Goal: Task Accomplishment & Management: Complete application form

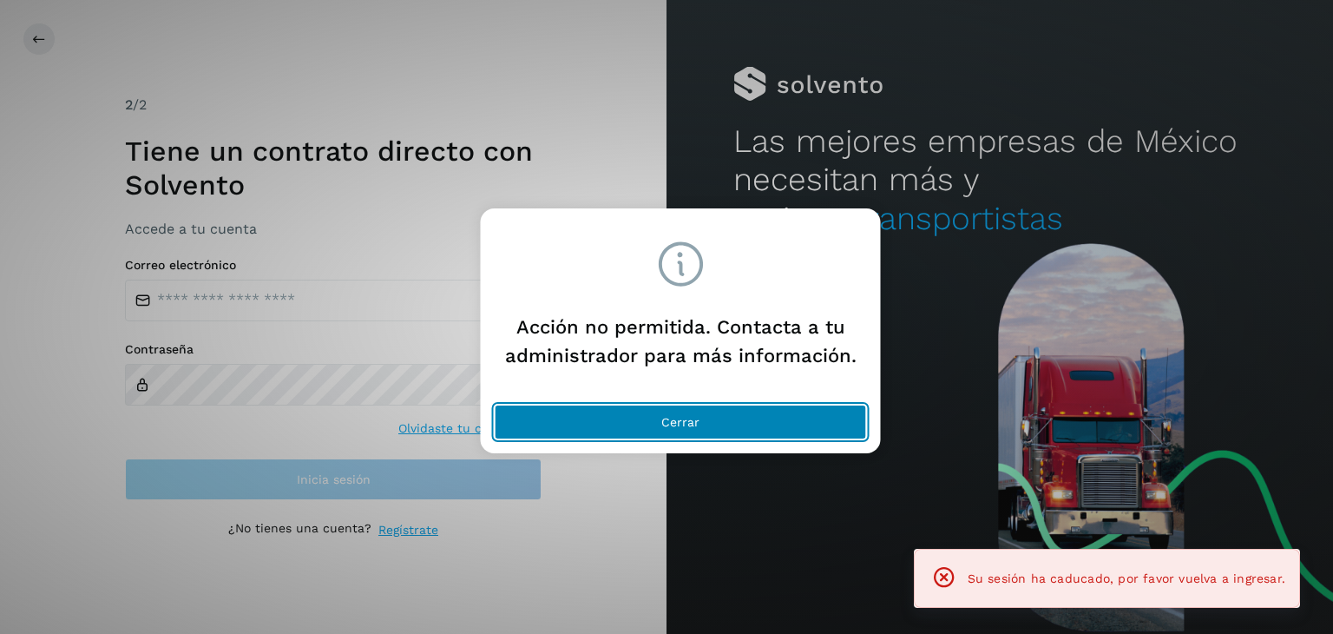
click at [698, 418] on span "Cerrar" at bounding box center [680, 422] width 38 height 12
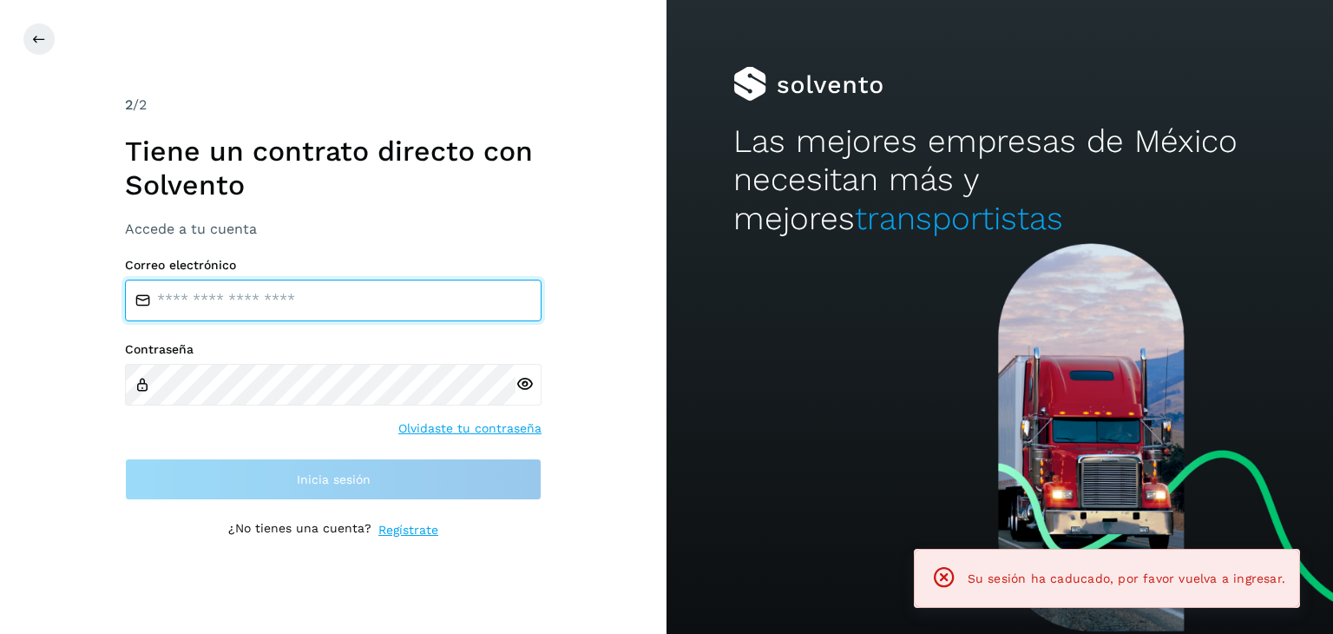
click at [339, 279] on input "email" at bounding box center [333, 300] width 417 height 42
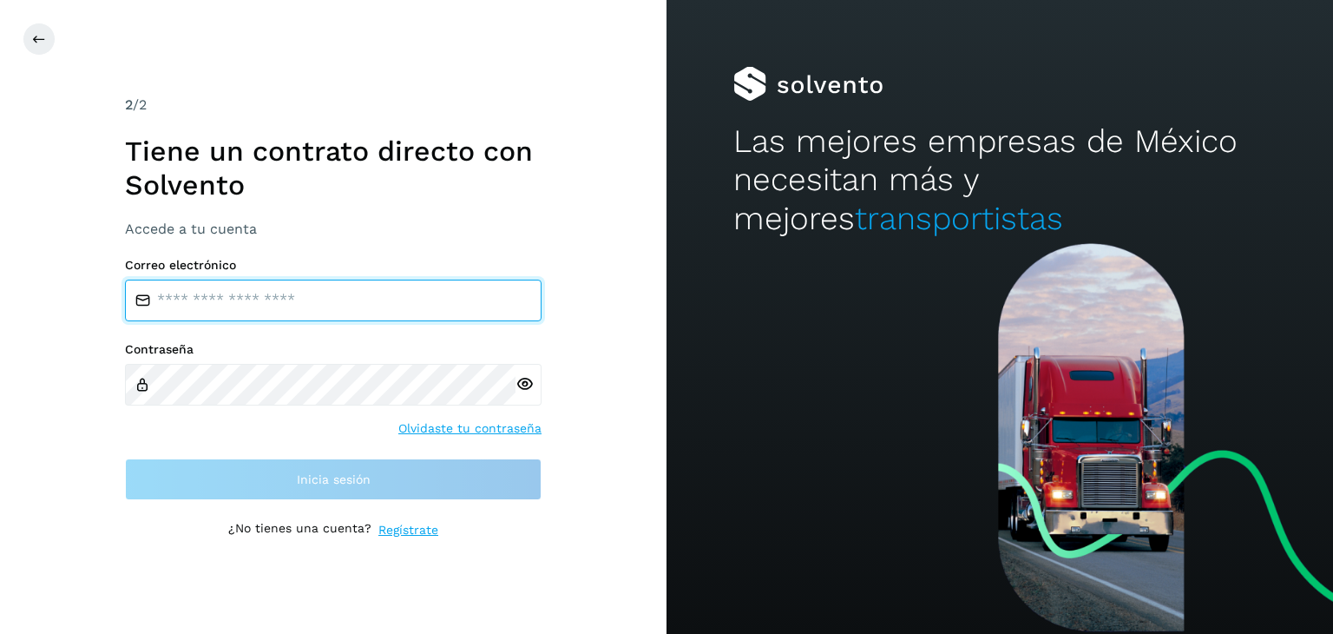
type input "**********"
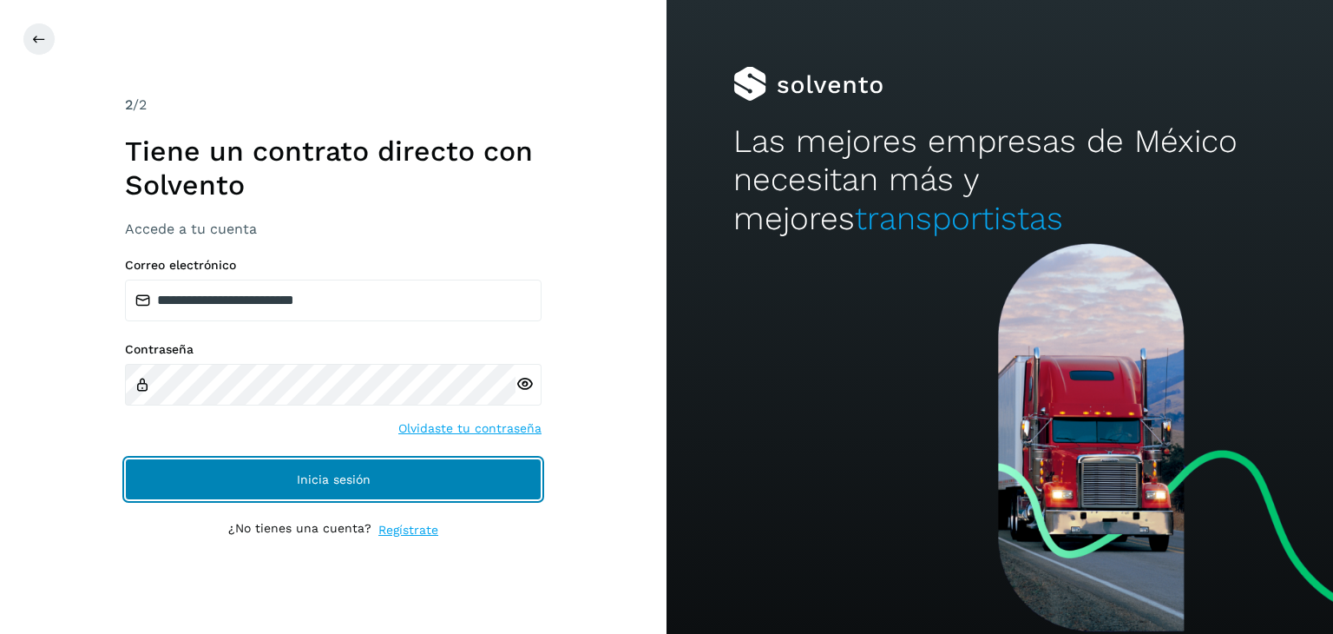
click at [323, 473] on span "Inicia sesión" at bounding box center [334, 479] width 74 height 12
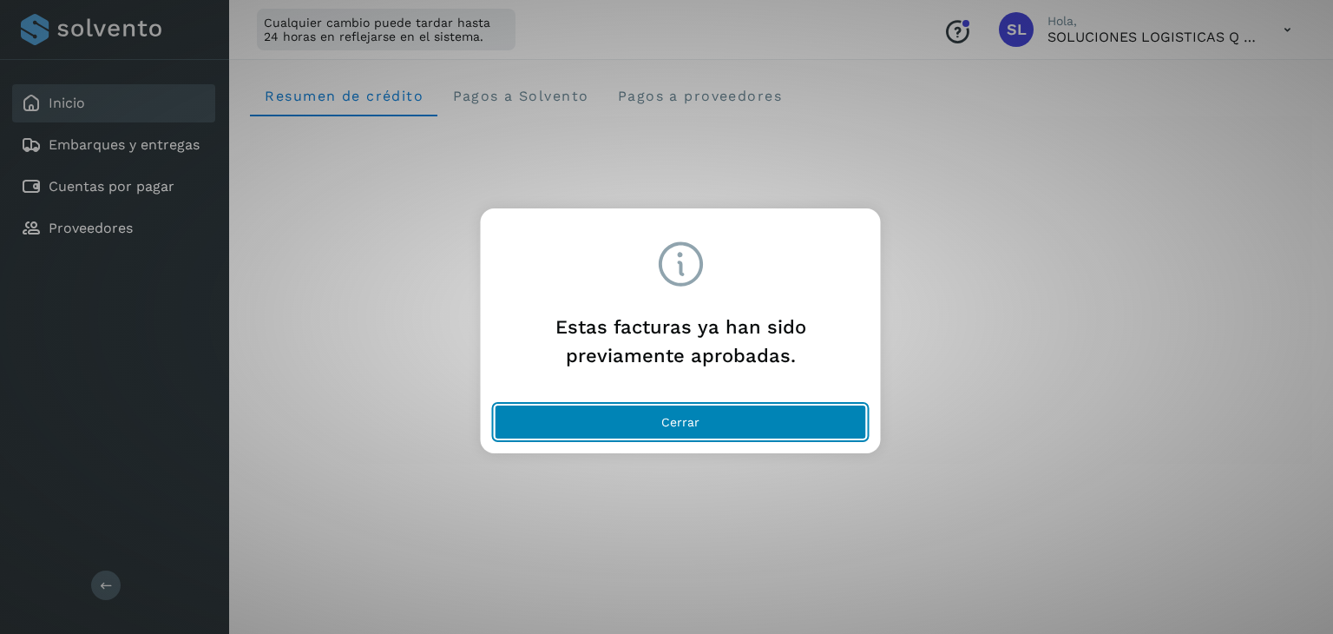
click at [717, 438] on button "Cerrar" at bounding box center [681, 421] width 372 height 35
click at [713, 425] on button "Cerrar" at bounding box center [681, 421] width 372 height 35
click at [703, 414] on button "Cerrar" at bounding box center [681, 421] width 372 height 35
click at [680, 424] on span "Cerrar" at bounding box center [680, 422] width 38 height 12
drag, startPoint x: 776, startPoint y: 438, endPoint x: 796, endPoint y: 392, distance: 50.1
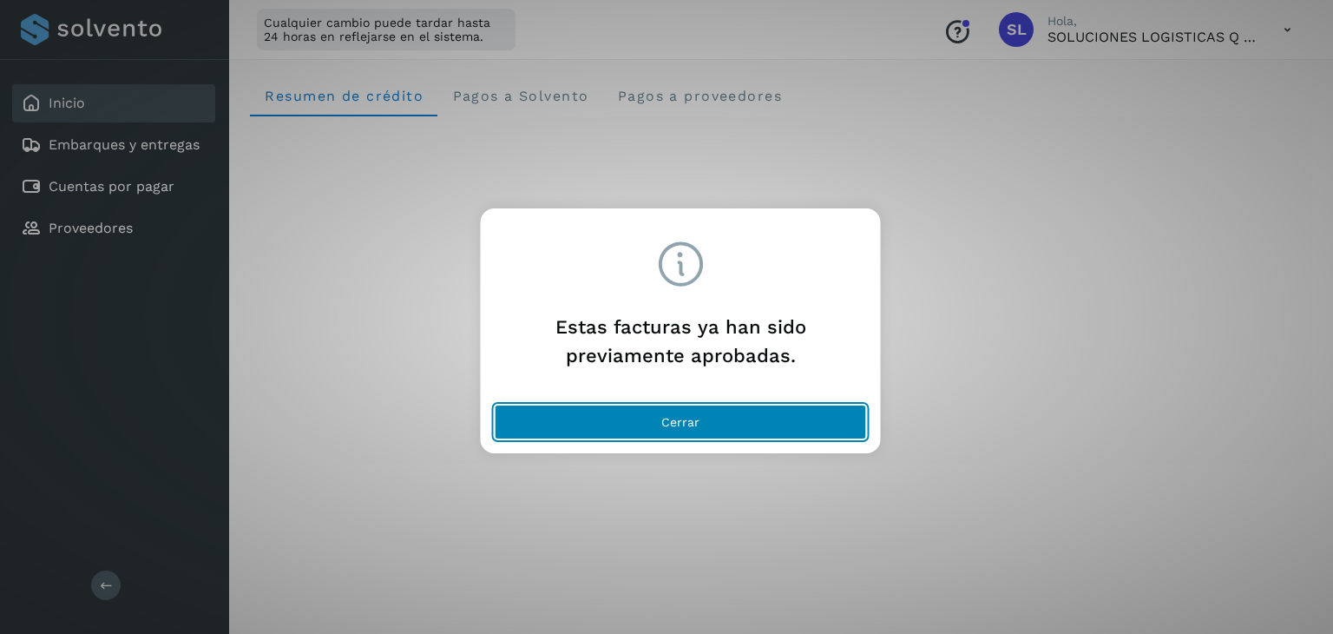
click at [778, 436] on button "Cerrar" at bounding box center [681, 421] width 372 height 35
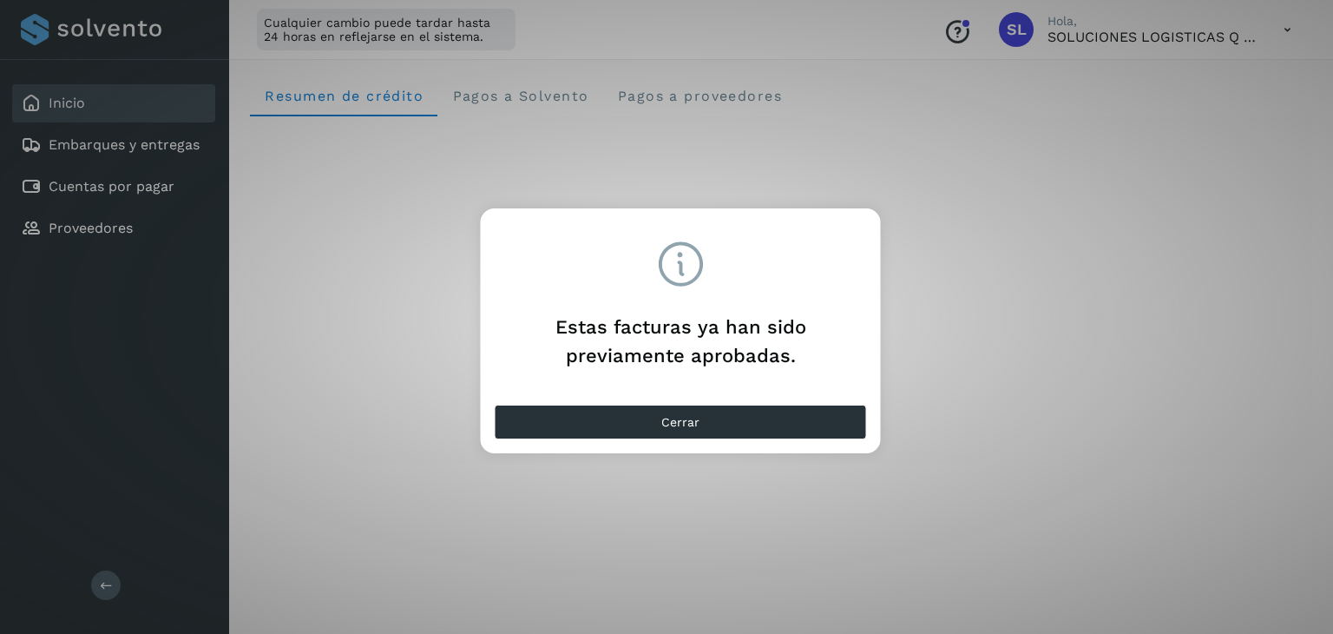
click at [750, 438] on div "Cerrar" at bounding box center [681, 426] width 400 height 56
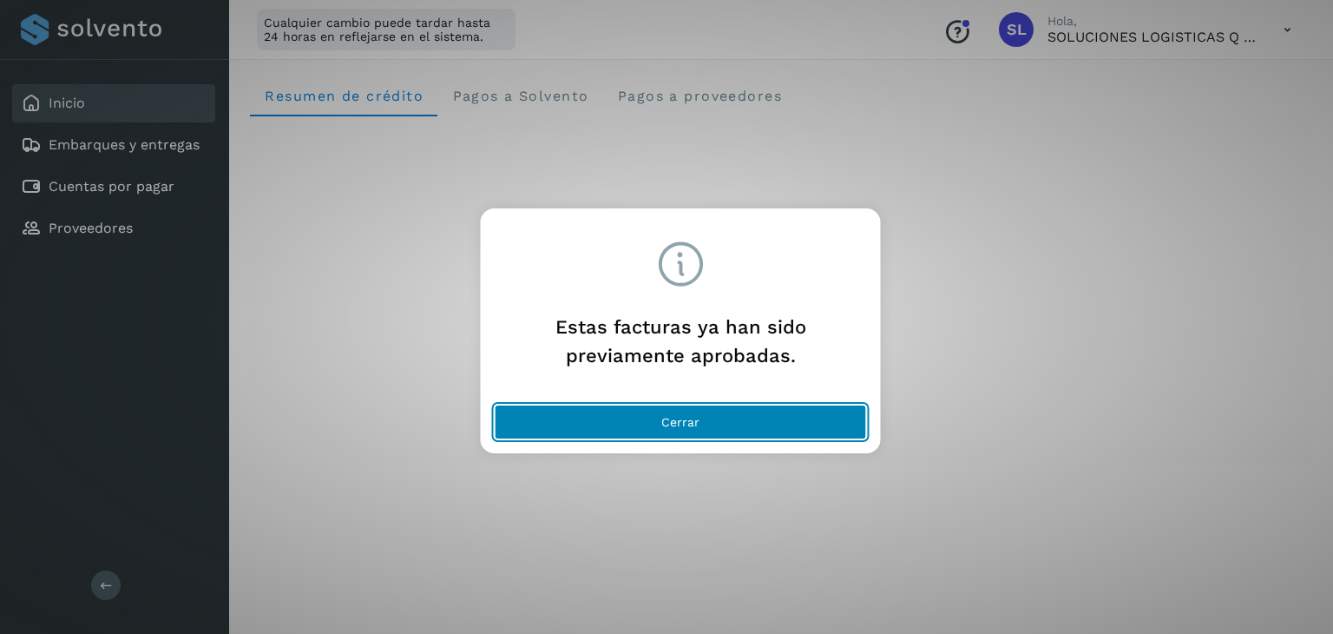
click at [691, 430] on button "Cerrar" at bounding box center [681, 421] width 372 height 35
click at [733, 426] on button "Cerrar" at bounding box center [681, 421] width 372 height 35
click at [729, 418] on button "Cerrar" at bounding box center [681, 421] width 372 height 35
